Goal: Information Seeking & Learning: Learn about a topic

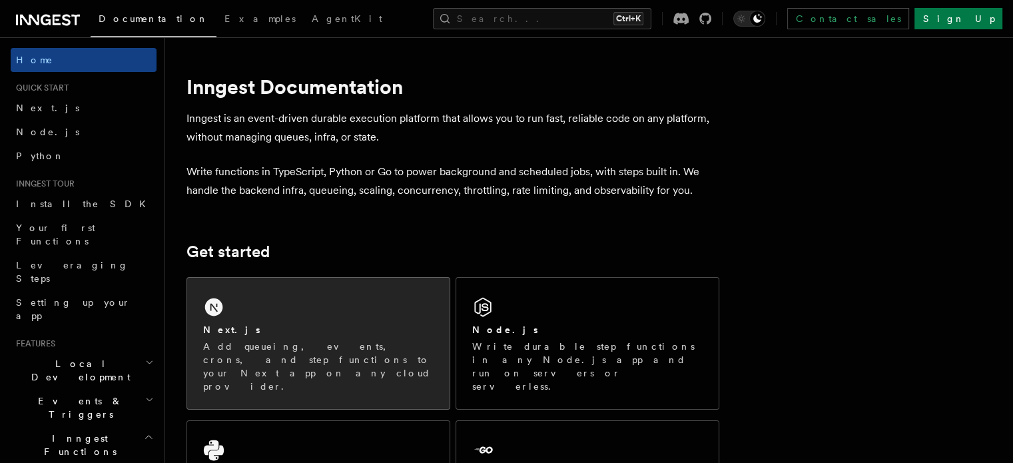
click at [292, 326] on div "Next.js" at bounding box center [318, 330] width 230 height 14
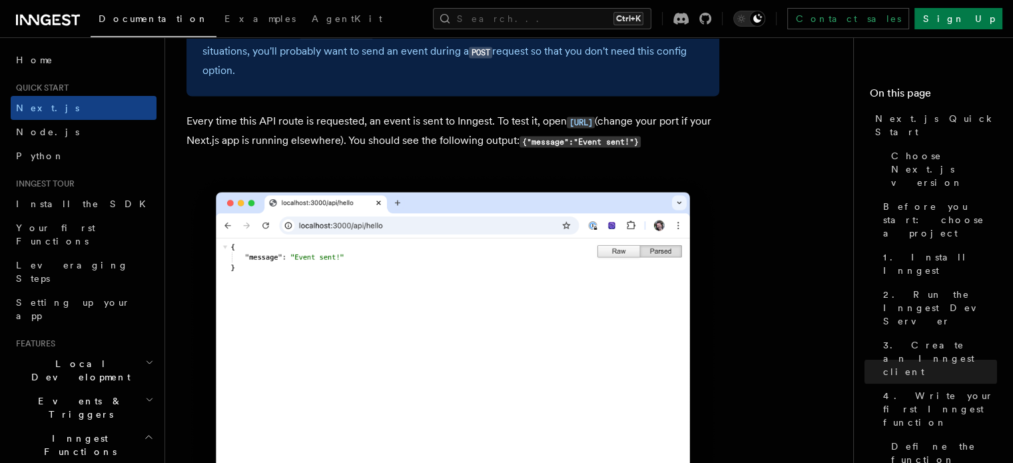
scroll to position [7260, 0]
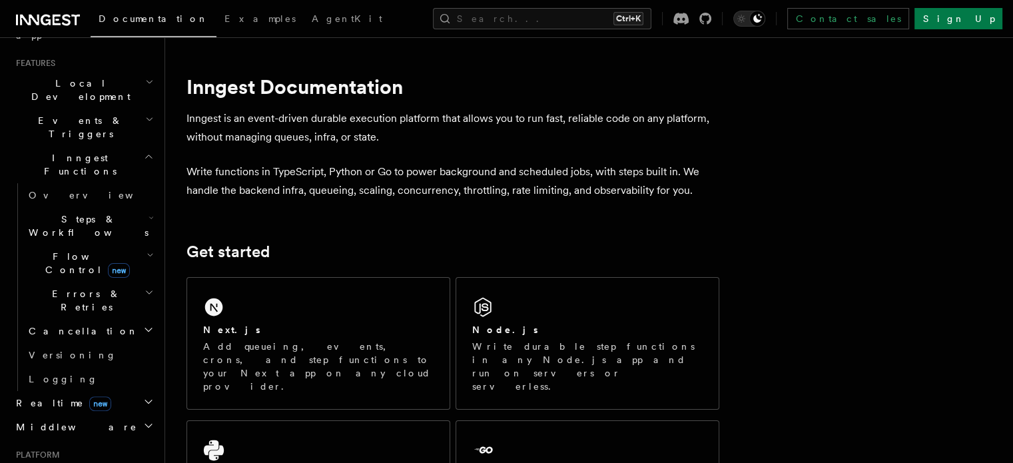
scroll to position [266, 0]
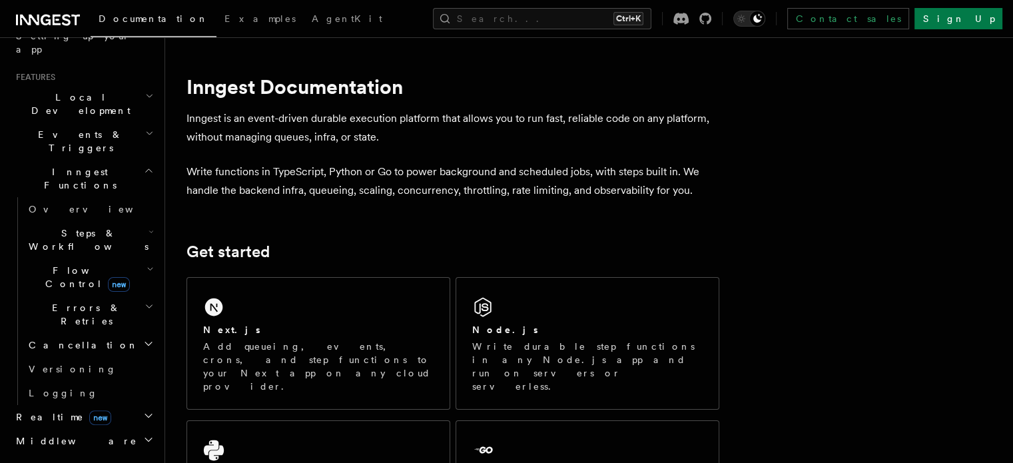
click at [123, 160] on h2 "Inngest Functions" at bounding box center [84, 178] width 146 height 37
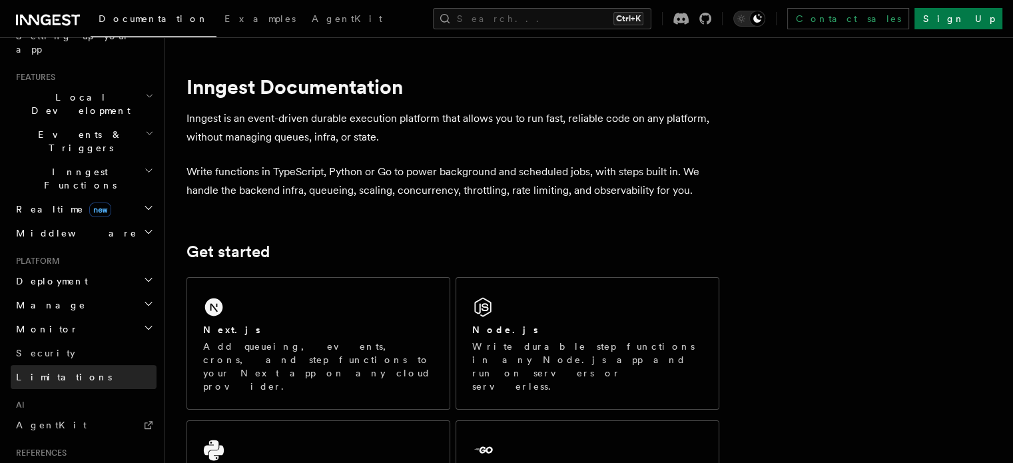
scroll to position [333, 0]
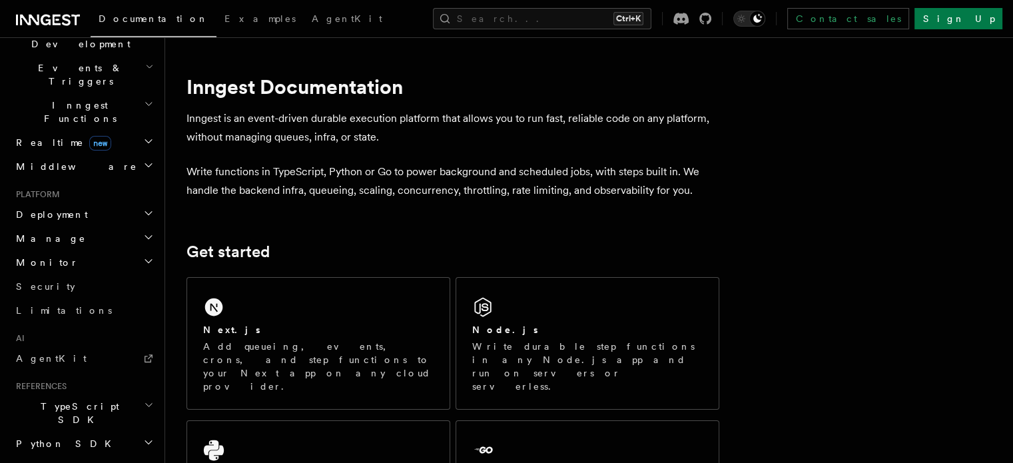
click at [80, 333] on li "AI AgentKit" at bounding box center [84, 351] width 146 height 37
click at [83, 346] on link "AgentKit" at bounding box center [84, 358] width 146 height 24
